Goal: Browse casually: Explore the website without a specific task or goal

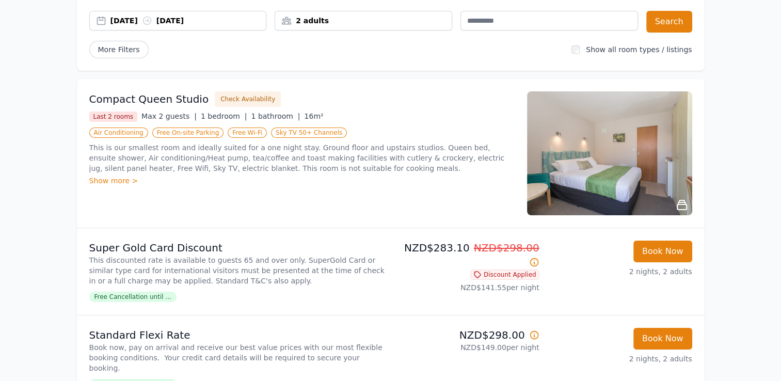
scroll to position [52, 0]
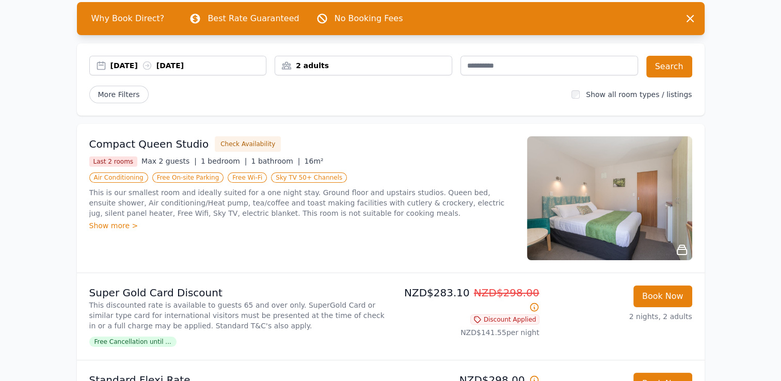
click at [652, 197] on img at bounding box center [609, 198] width 165 height 124
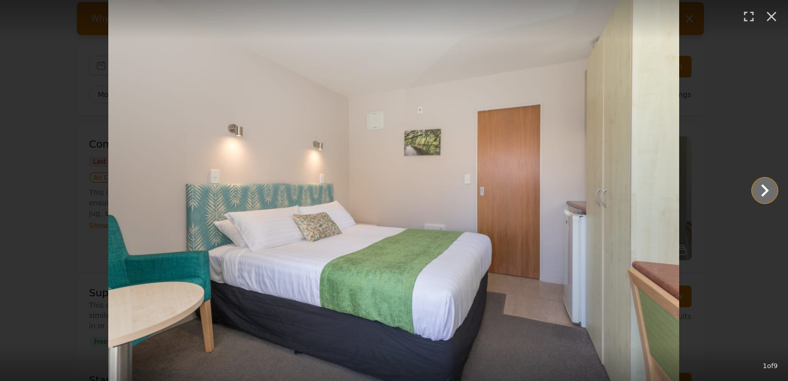
click at [761, 197] on icon "Show slide 2 of 9" at bounding box center [765, 190] width 25 height 25
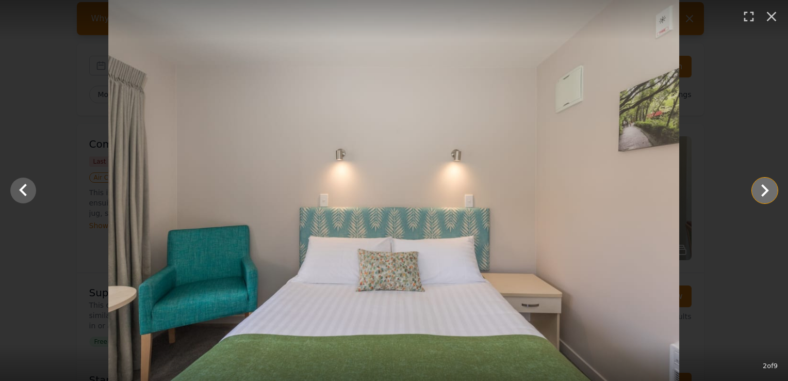
click at [761, 197] on icon "Show slide 3 of 9" at bounding box center [765, 190] width 25 height 25
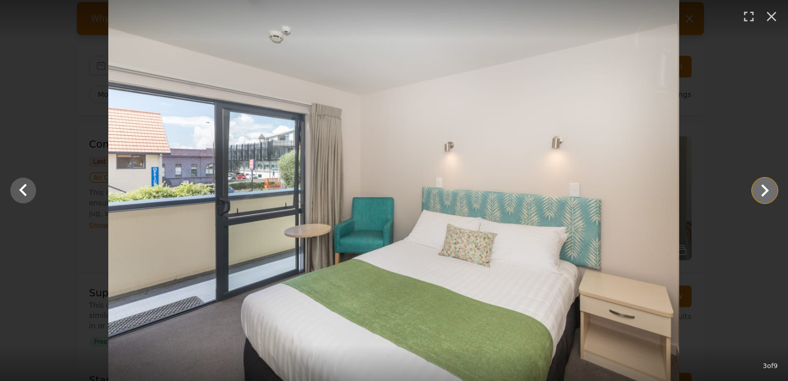
click at [761, 197] on icon "Show slide 4 of 9" at bounding box center [765, 190] width 25 height 25
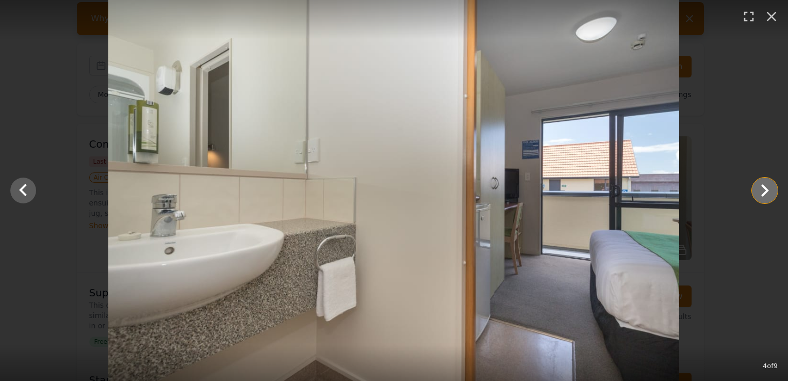
click at [765, 192] on icon "Show slide 5 of 9" at bounding box center [765, 190] width 8 height 12
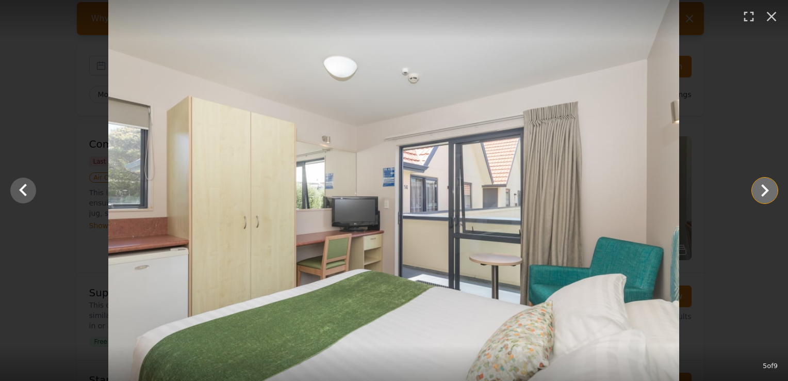
click at [765, 192] on icon "Show slide 6 of 9" at bounding box center [765, 190] width 8 height 12
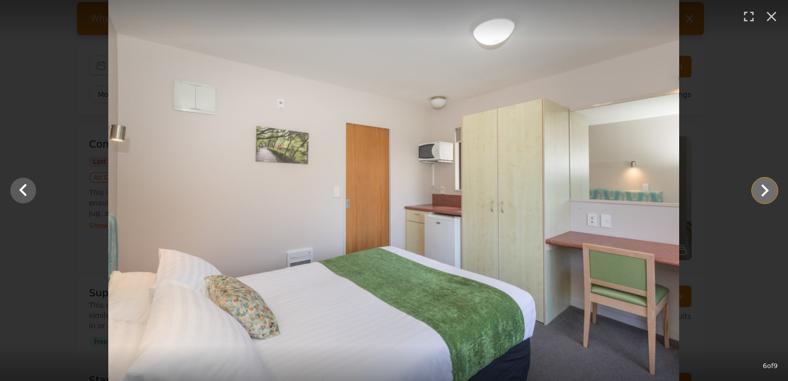
click at [765, 192] on icon "Show slide 7 of 9" at bounding box center [765, 190] width 8 height 12
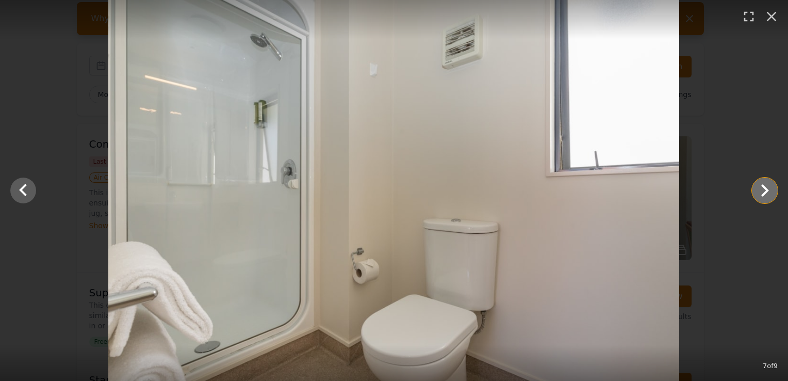
click at [765, 192] on icon "Show slide 8 of 9" at bounding box center [765, 190] width 8 height 12
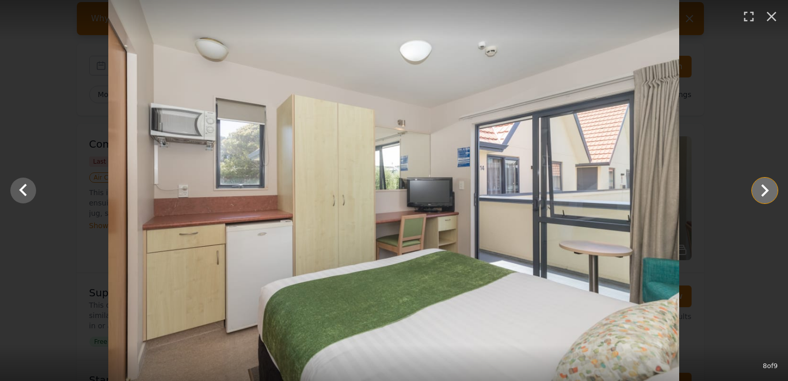
click at [765, 192] on icon "Show slide 9 of 9" at bounding box center [765, 190] width 8 height 12
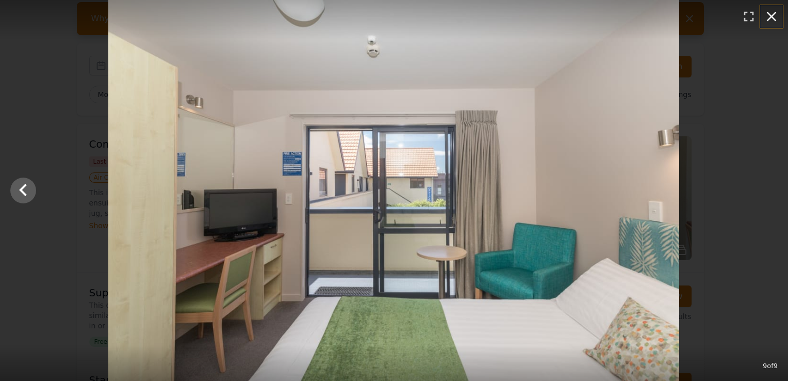
click at [772, 15] on icon "button" at bounding box center [772, 17] width 10 height 10
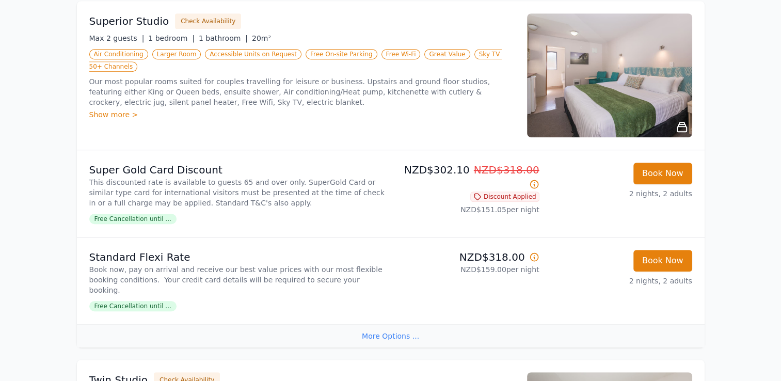
scroll to position [516, 0]
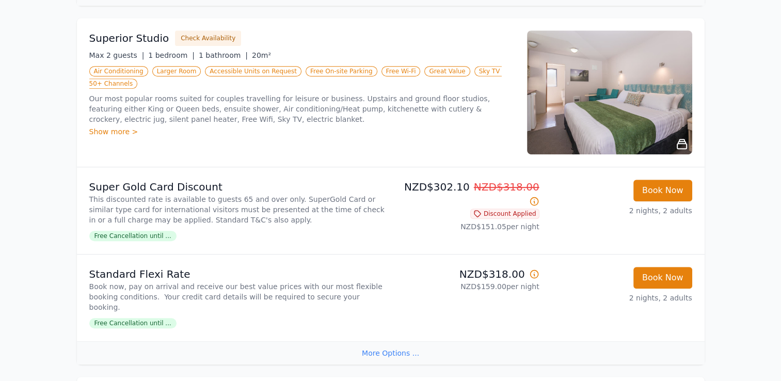
click at [583, 90] on img at bounding box center [609, 92] width 165 height 124
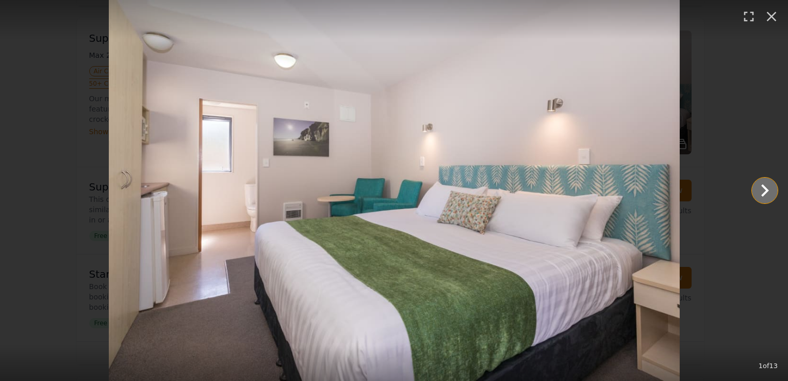
click at [764, 190] on icon "Show slide 2 of 13" at bounding box center [765, 190] width 25 height 25
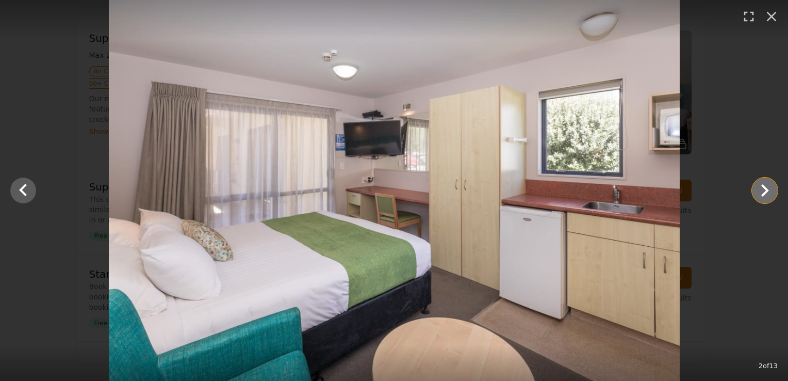
click at [759, 190] on icon "Show slide 3 of 13" at bounding box center [765, 190] width 25 height 25
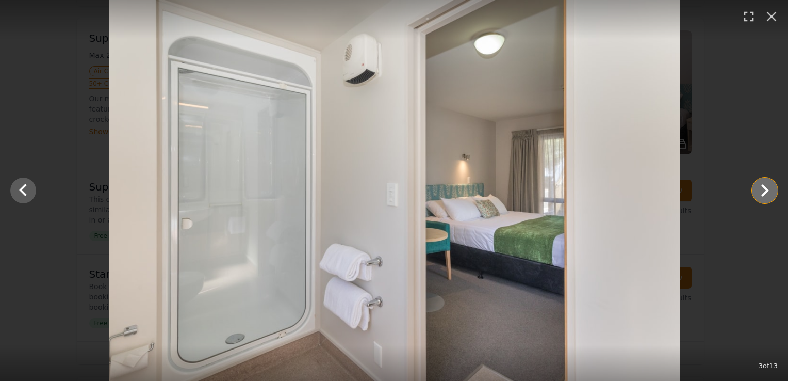
click at [761, 191] on icon "Show slide 4 of 13" at bounding box center [765, 190] width 25 height 25
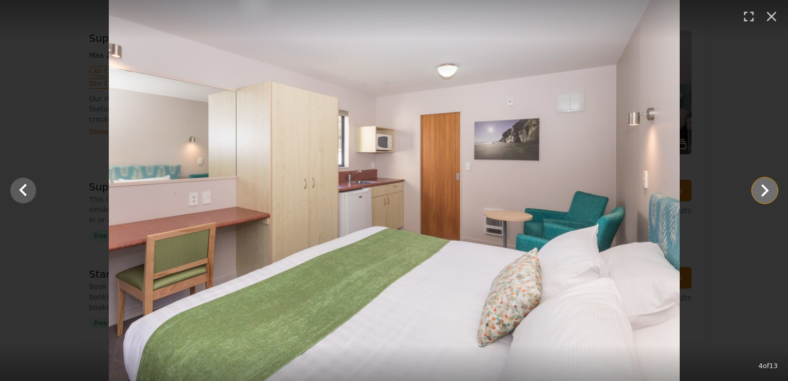
click at [761, 191] on icon "Show slide 5 of 13" at bounding box center [765, 190] width 25 height 25
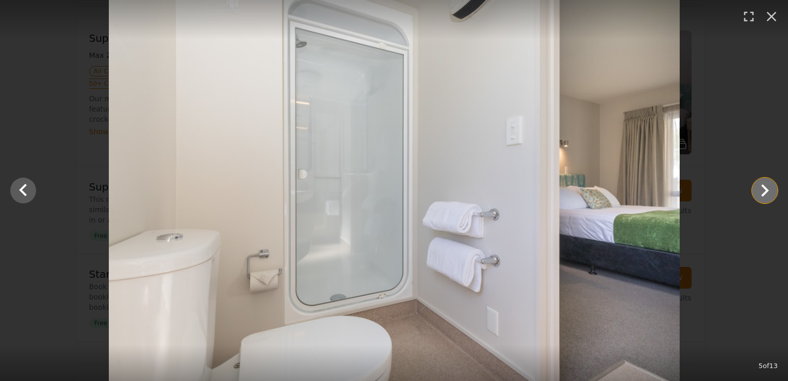
click at [761, 191] on icon "Show slide 6 of 13" at bounding box center [765, 190] width 25 height 25
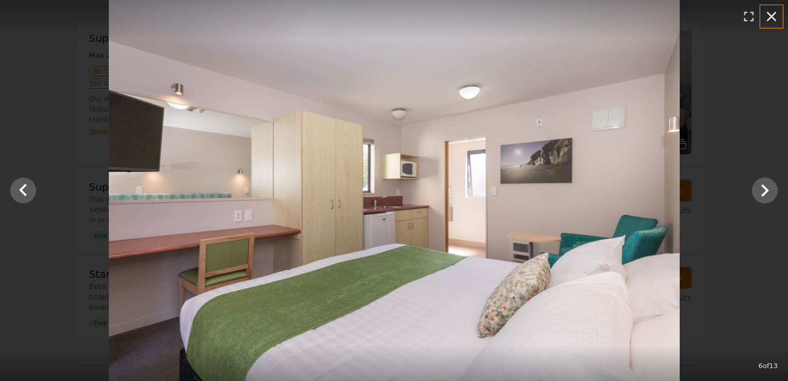
click at [772, 20] on icon "button" at bounding box center [772, 16] width 17 height 17
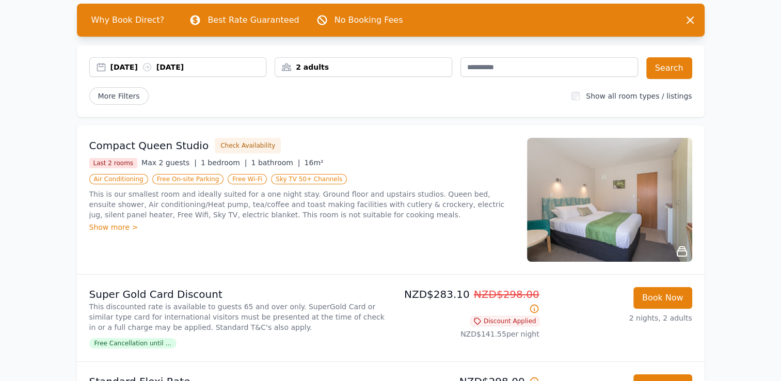
scroll to position [0, 0]
